Goal: Browse casually: Explore the website without a specific task or goal

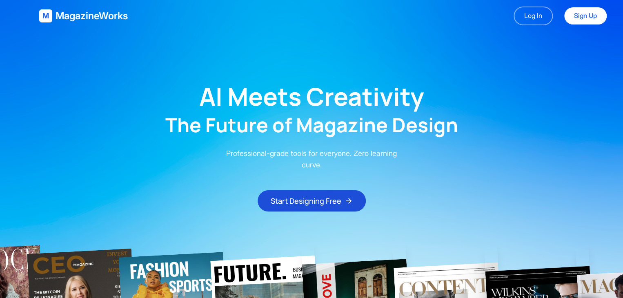
click at [387, 39] on main "AI Meets Creativity The Future of Magazine Design Professional-grade tools for …" at bounding box center [311, 122] width 623 height 180
click at [436, 91] on main "AI Meets Creativity The Future of Magazine Design Professional-grade tools for …" at bounding box center [311, 122] width 623 height 180
click at [396, 125] on h2 "The Future of Magazine Design" at bounding box center [311, 125] width 293 height 20
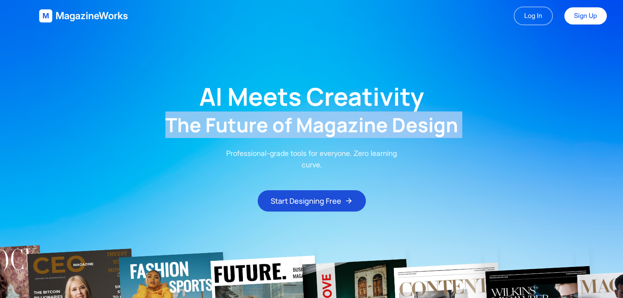
click at [396, 125] on h2 "The Future of Magazine Design" at bounding box center [311, 125] width 293 height 20
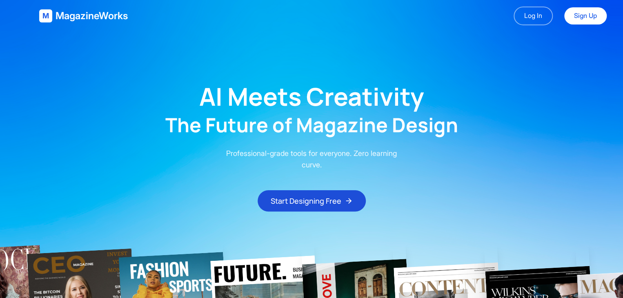
click at [299, 165] on p "Professional-grade tools for everyone. Zero learning curve." at bounding box center [311, 159] width 183 height 23
click at [265, 169] on p "Professional-grade tools for everyone. Zero learning curve." at bounding box center [311, 159] width 183 height 23
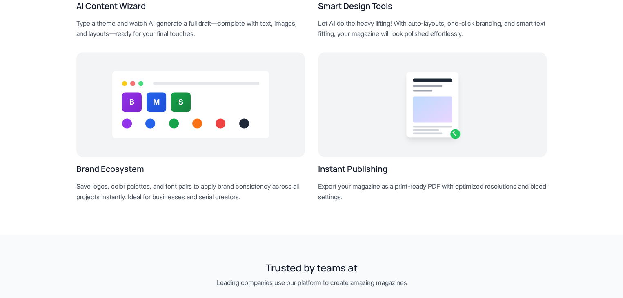
scroll to position [579, 0]
click at [124, 170] on h3 "Brand Ecosystem" at bounding box center [190, 169] width 229 height 11
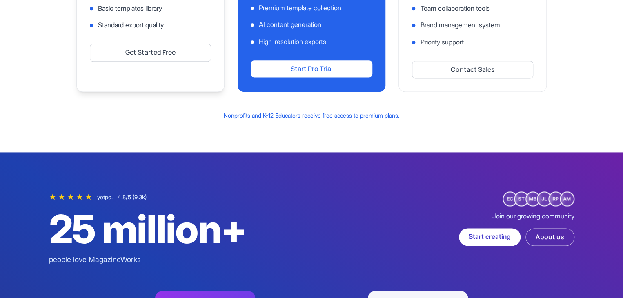
scroll to position [2134, 0]
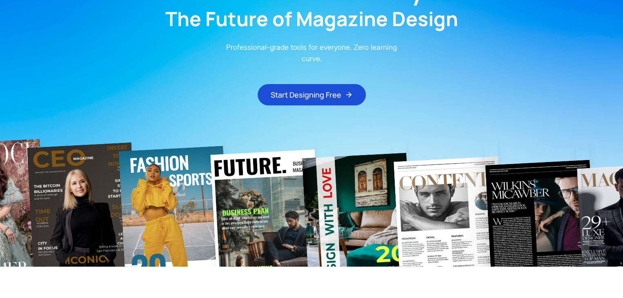
scroll to position [0, 0]
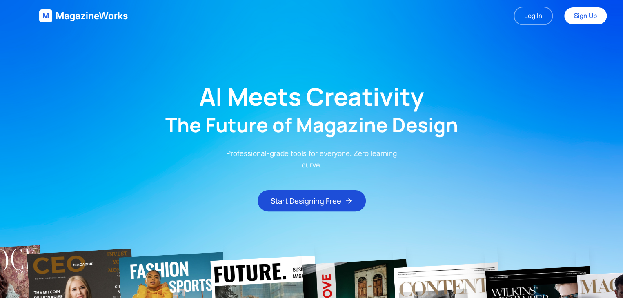
click at [86, 41] on main "AI Meets Creativity The Future of Magazine Design Professional-grade tools for …" at bounding box center [311, 122] width 623 height 180
click at [59, 18] on span "MagazineWorks" at bounding box center [92, 15] width 72 height 13
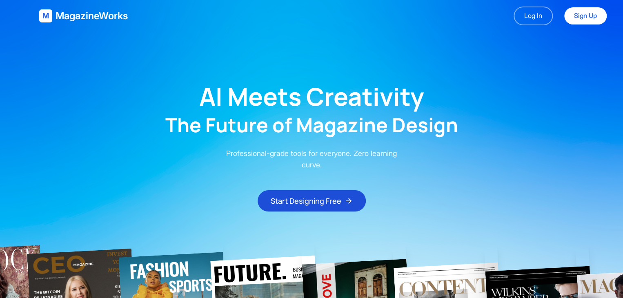
click at [58, 36] on main "AI Meets Creativity The Future of Magazine Design Professional-grade tools for …" at bounding box center [311, 122] width 623 height 180
click at [529, 25] on header "M MagazineWorks Log In Sign Up" at bounding box center [324, 16] width 623 height 32
